Goal: Information Seeking & Learning: Learn about a topic

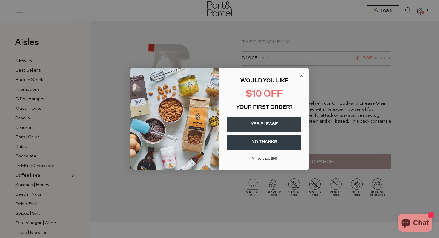
click at [307, 77] on form "WOULD YOU LIKE $10 OFF YOUR FIRST ORDER? YES PLEASE NO THANKS Min purchase $99 …" at bounding box center [219, 119] width 179 height 102
click at [303, 76] on circle "Close dialog" at bounding box center [302, 76] width 10 height 10
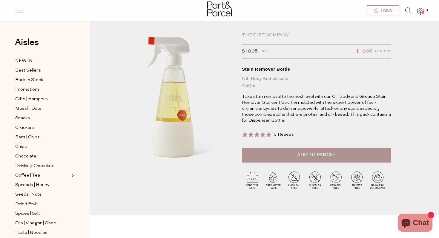
click at [296, 104] on p "Take stain removal to the next level with our Oil, Body and Grease Stain Remove…" at bounding box center [316, 109] width 149 height 30
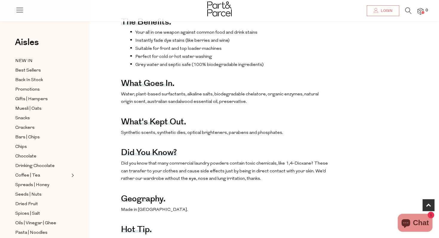
scroll to position [232, 0]
click at [209, 102] on p "Water, plant-based surfactants, alkaline salts, biodegradable chelatore, organi…" at bounding box center [225, 98] width 209 height 15
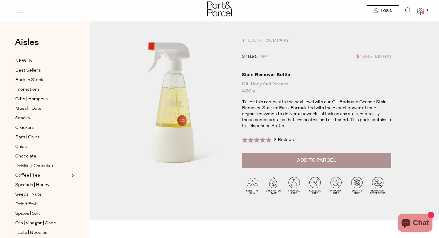
scroll to position [2, 0]
click at [273, 117] on p "Take stain removal to the next level with our Oil, Body and Grease Stain Remove…" at bounding box center [316, 114] width 149 height 30
click at [275, 116] on p "Take stain removal to the next level with our Oil, Body and Grease Stain Remove…" at bounding box center [316, 114] width 149 height 30
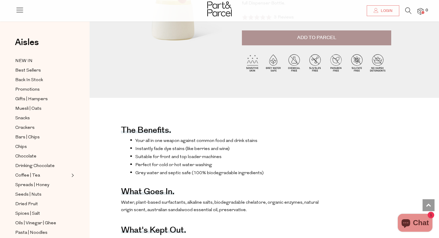
click at [199, 144] on ul "Your all in one weapon against common food and drink stains Instantly fade dye …" at bounding box center [225, 157] width 209 height 38
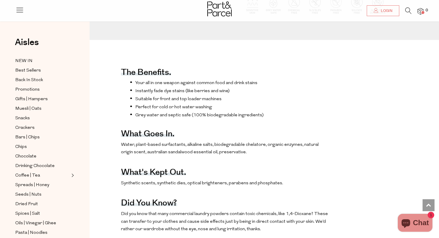
scroll to position [196, 0]
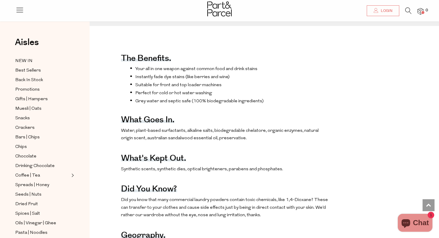
click at [199, 144] on div "The benefits. Your all in one weapon against common food and drink stains Insta…" at bounding box center [225, 167] width 209 height 250
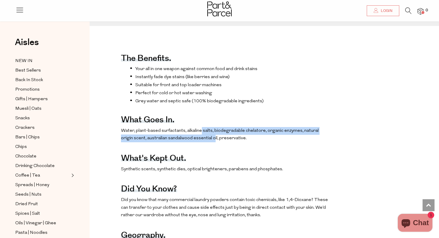
drag, startPoint x: 201, startPoint y: 130, endPoint x: 200, endPoint y: 134, distance: 3.6
click at [200, 134] on p "Water, plant-based surfactants, alkaline salts, biodegradable chelatore, organi…" at bounding box center [225, 134] width 209 height 15
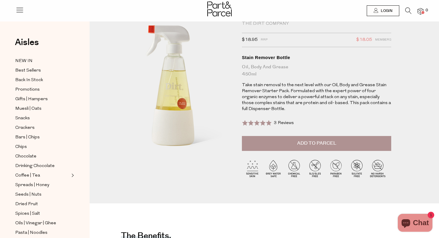
scroll to position [0, 0]
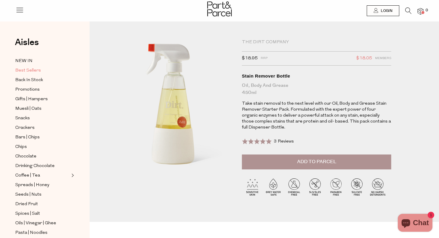
click at [26, 70] on span "Best Sellers" at bounding box center [28, 70] width 26 height 7
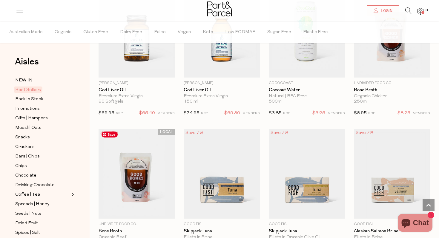
scroll to position [455, 0]
